Goal: Transaction & Acquisition: Subscribe to service/newsletter

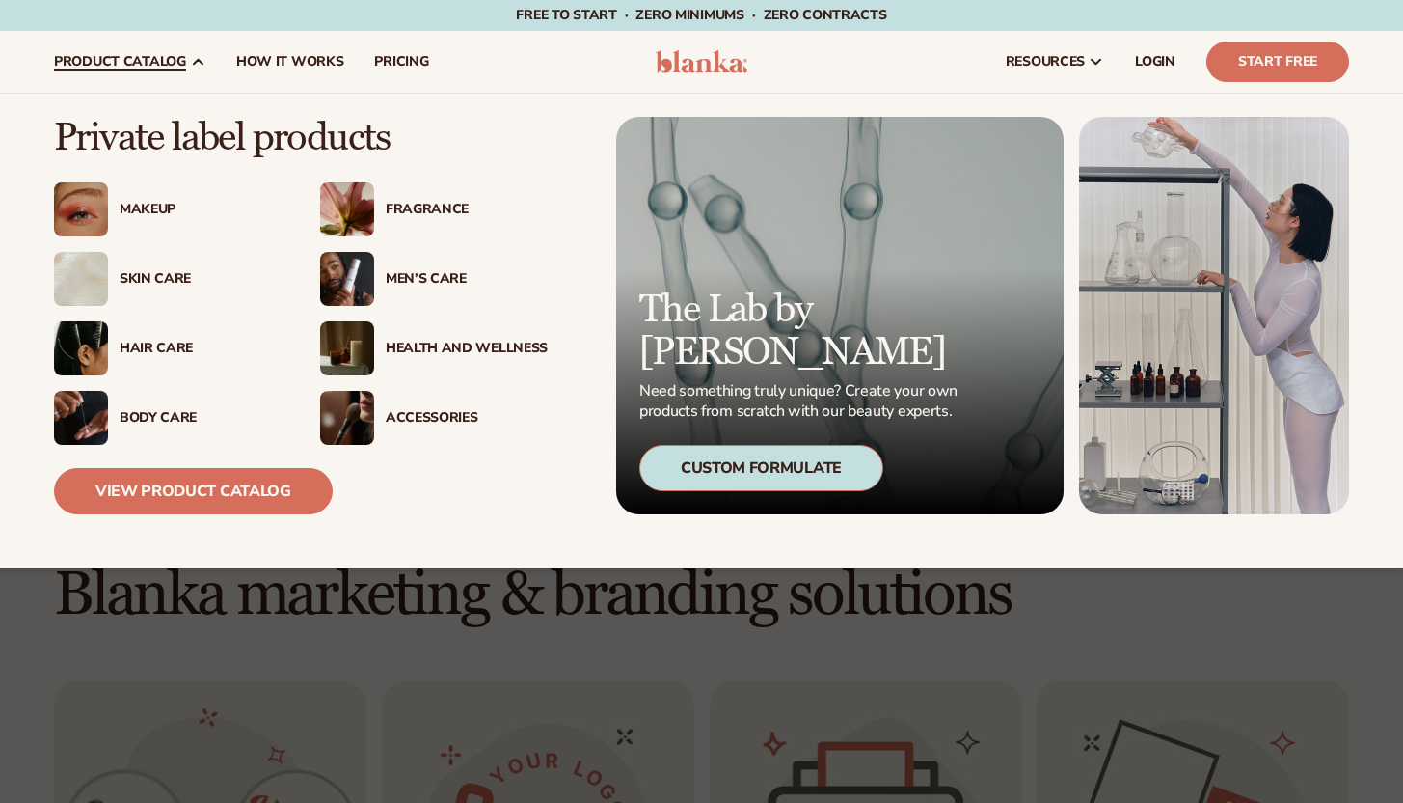
click at [141, 276] on div "Skin Care" at bounding box center [201, 279] width 162 height 16
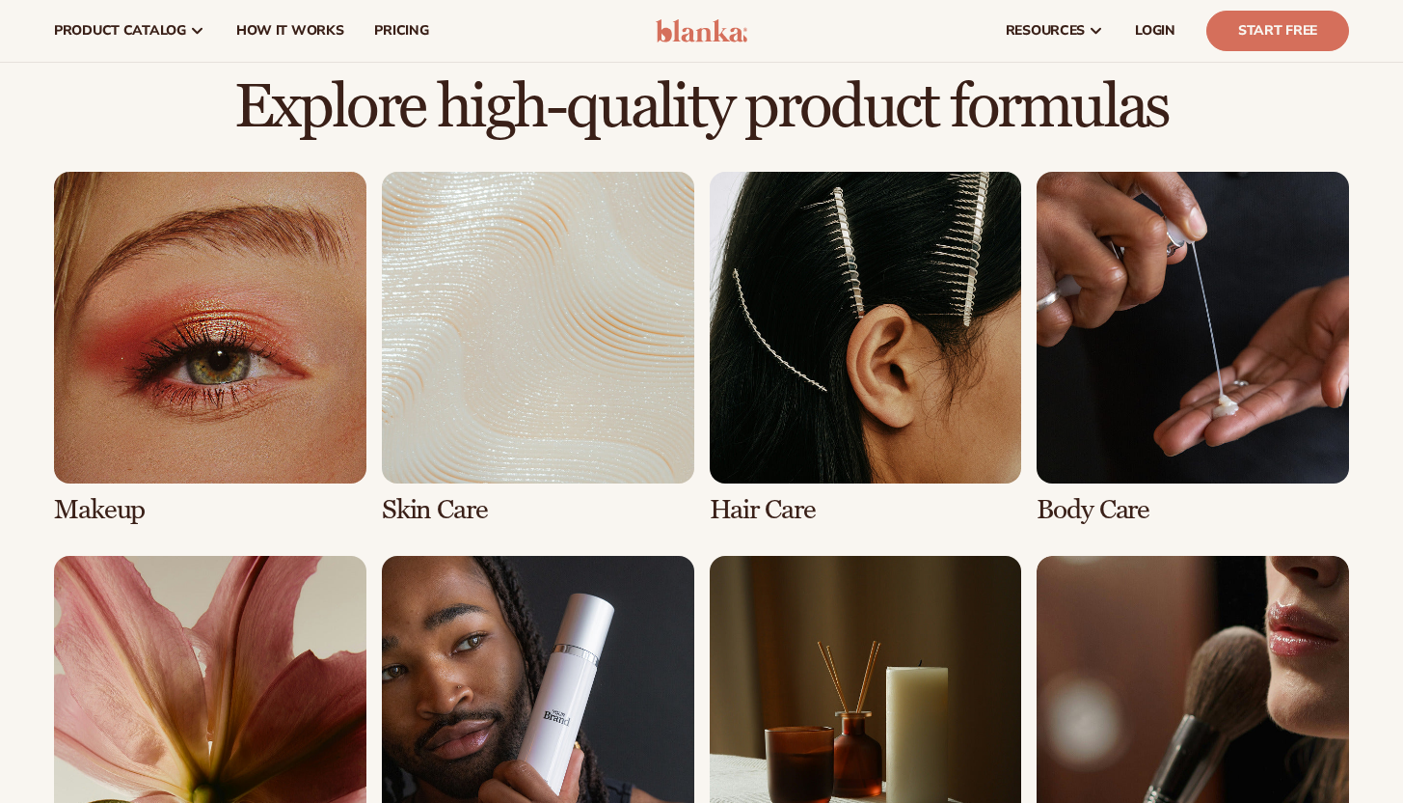
scroll to position [1119, 0]
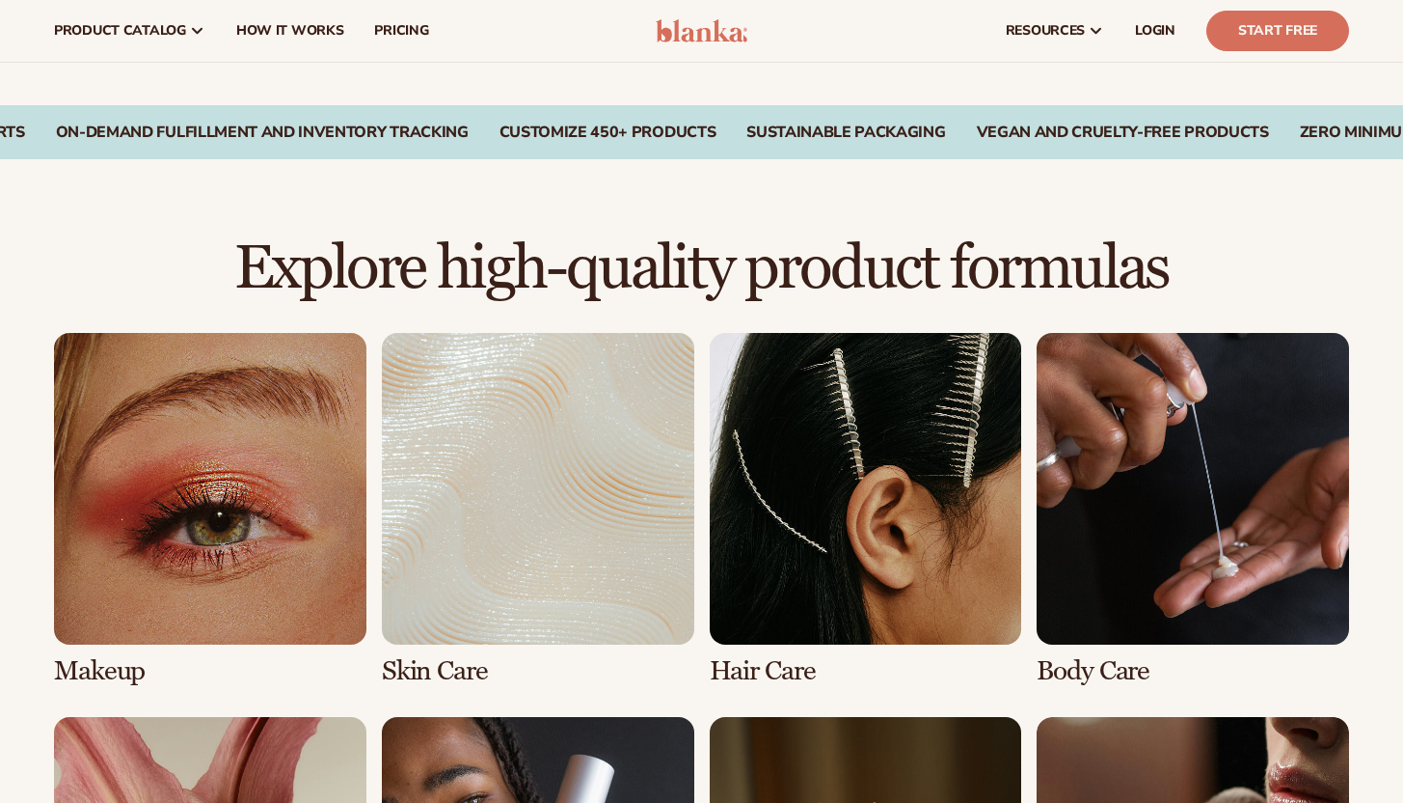
click at [524, 458] on link "2 / 8" at bounding box center [538, 510] width 313 height 354
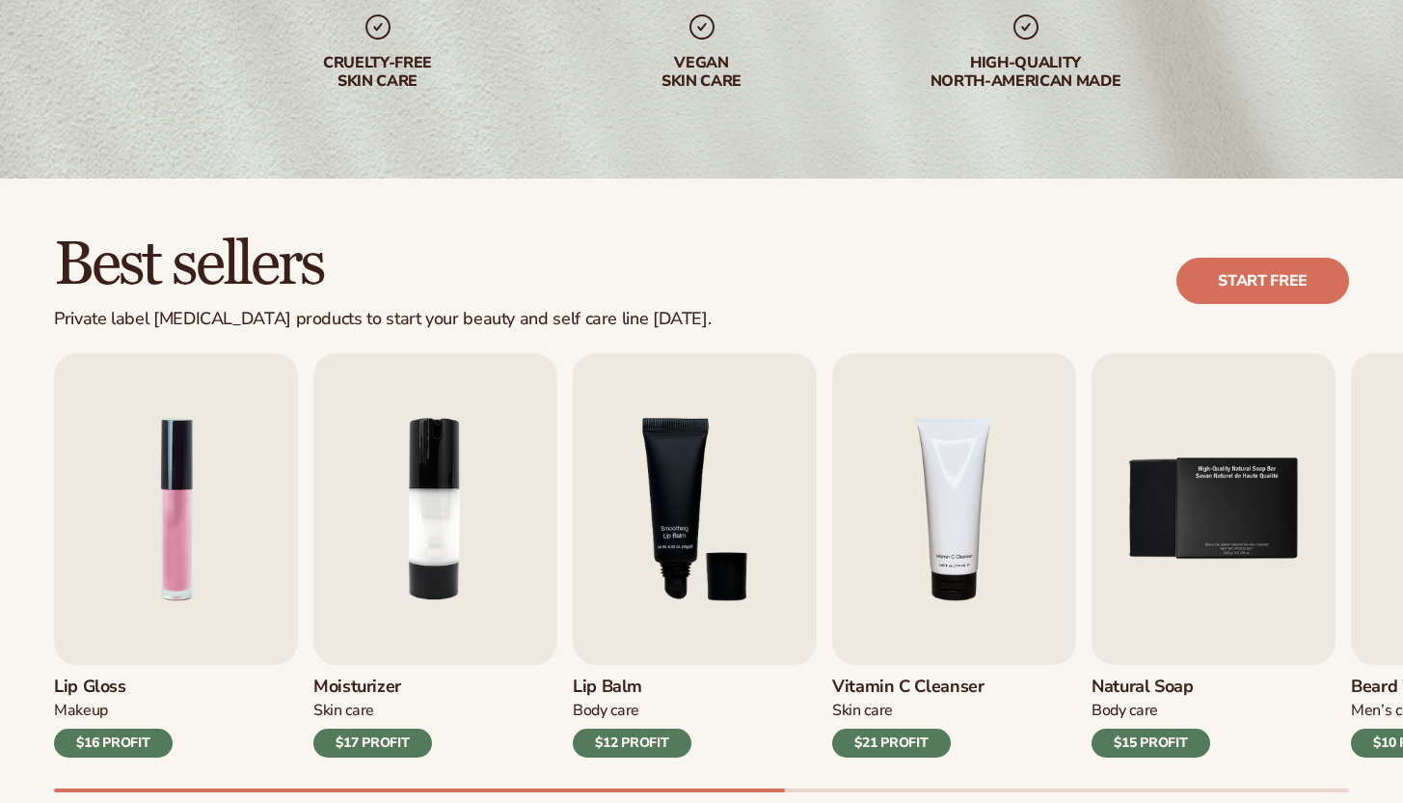
scroll to position [372, 0]
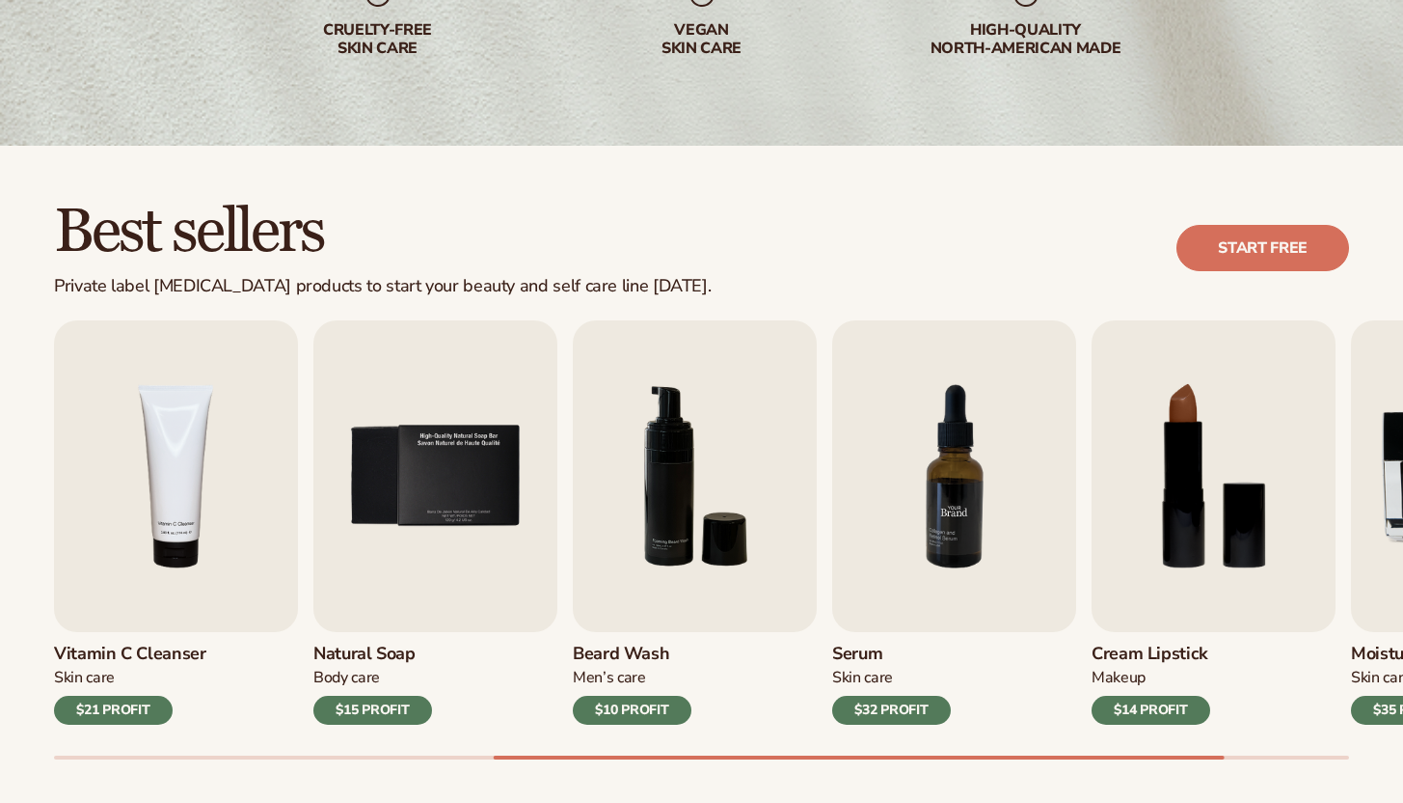
click at [900, 537] on img "7 / 9" at bounding box center [954, 476] width 244 height 312
click at [948, 504] on img "7 / 9" at bounding box center [954, 476] width 244 height 312
click at [923, 526] on img "7 / 9" at bounding box center [954, 476] width 244 height 312
click at [873, 697] on div "$32 PROFIT" at bounding box center [891, 709] width 119 height 29
click at [877, 713] on div "$32 PROFIT" at bounding box center [891, 709] width 119 height 29
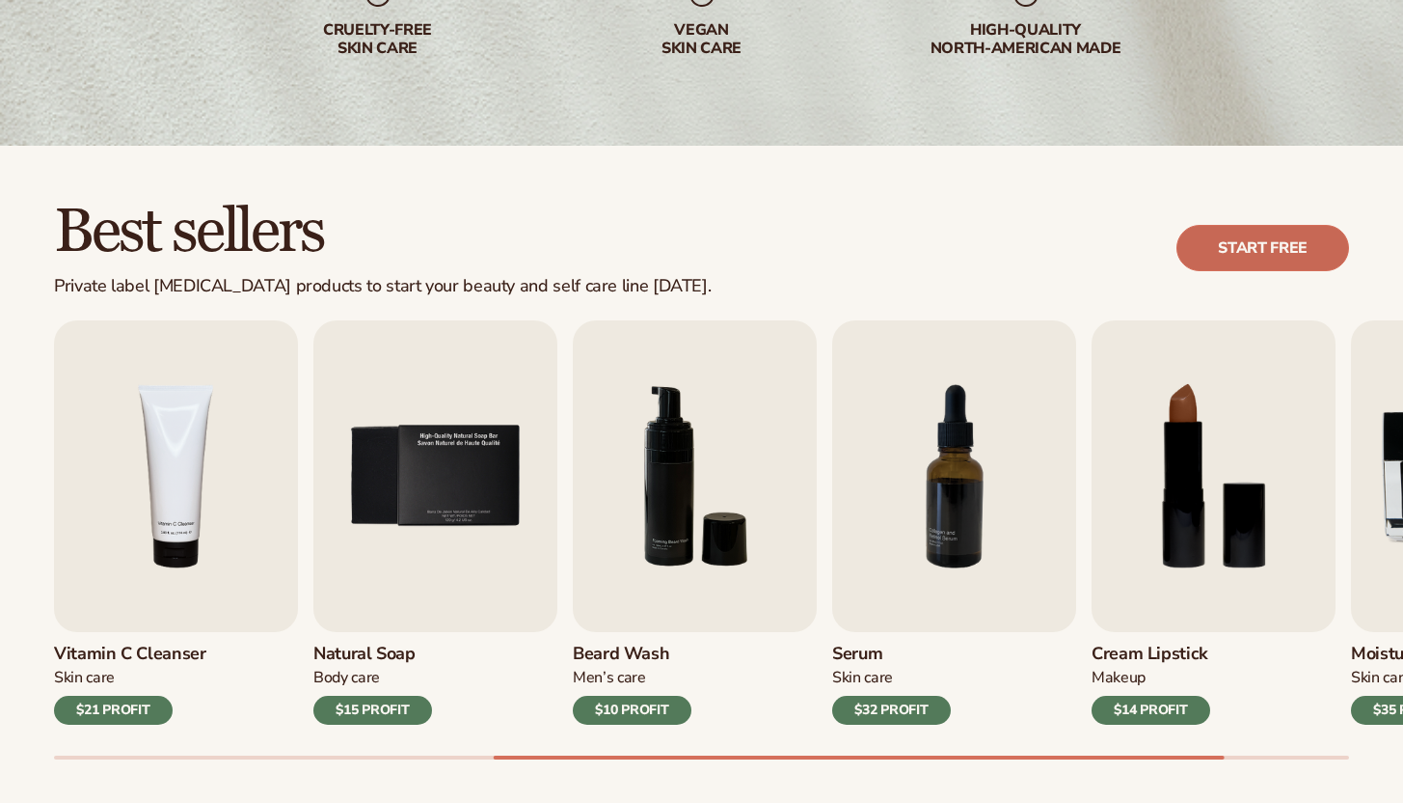
click at [1234, 241] on link "Start free" at bounding box center [1263, 248] width 173 height 46
